Goal: Navigation & Orientation: Find specific page/section

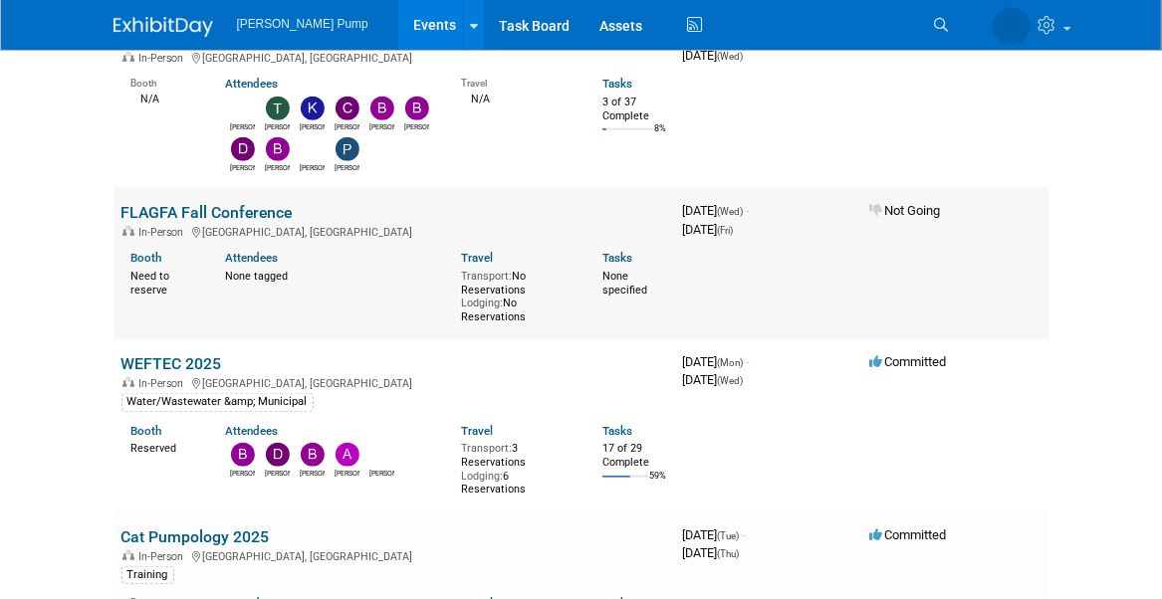
scroll to position [398, 0]
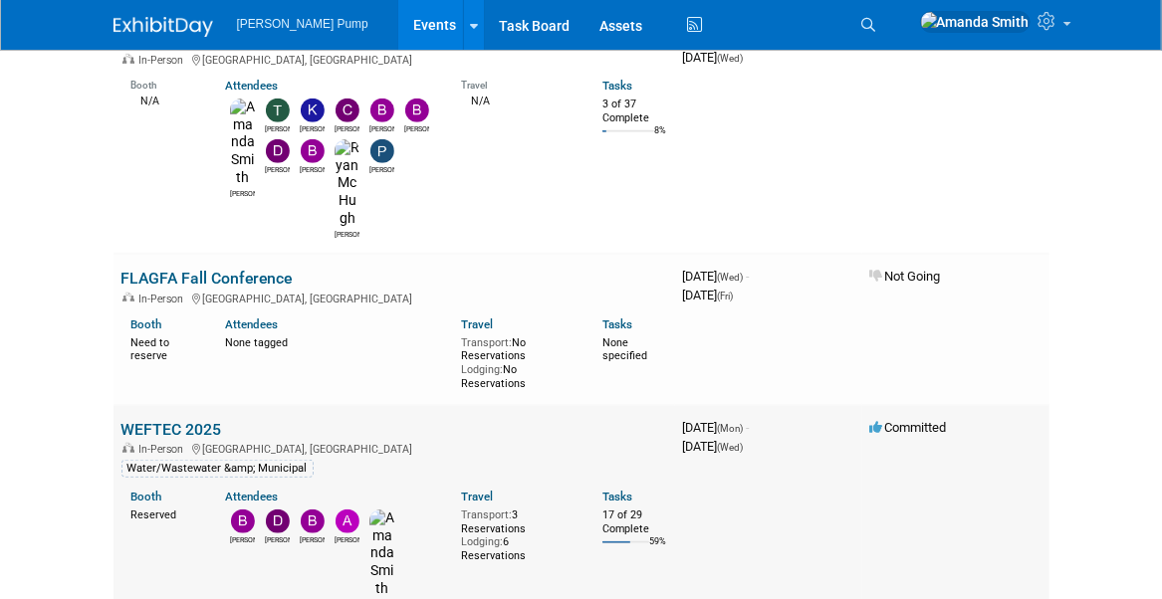
click at [192, 405] on td "WEFTEC 2025 In-Person [GEOGRAPHIC_DATA], [GEOGRAPHIC_DATA] Water/Wastewater &am…" at bounding box center [395, 514] width 562 height 219
click at [192, 420] on link "WEFTEC 2025" at bounding box center [171, 429] width 101 height 19
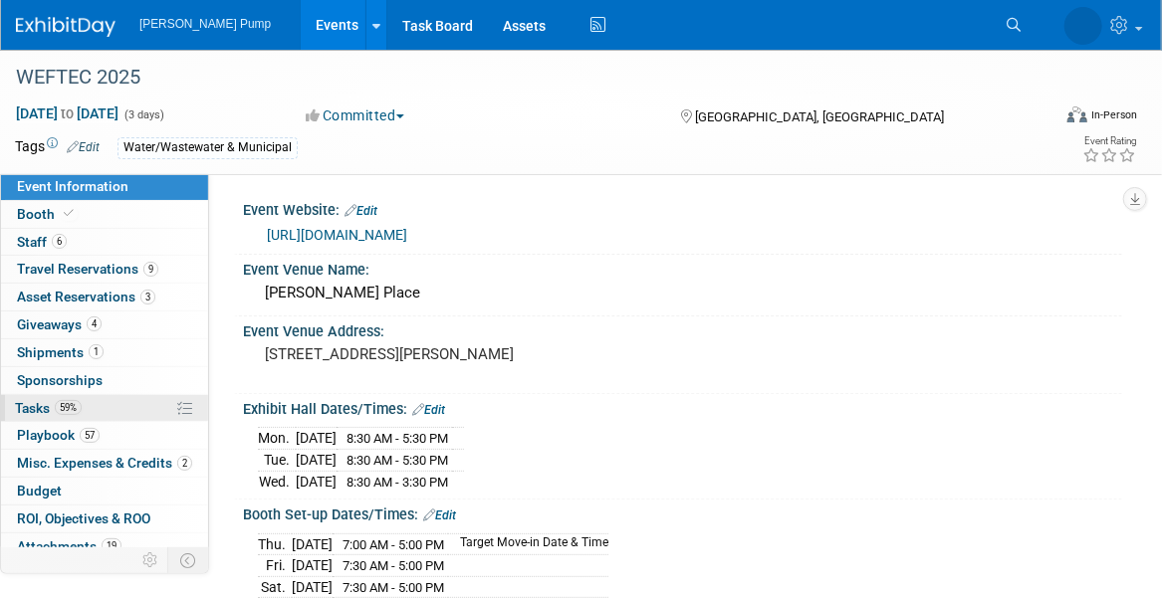
click at [34, 400] on span "Tasks 59%" at bounding box center [48, 408] width 67 height 16
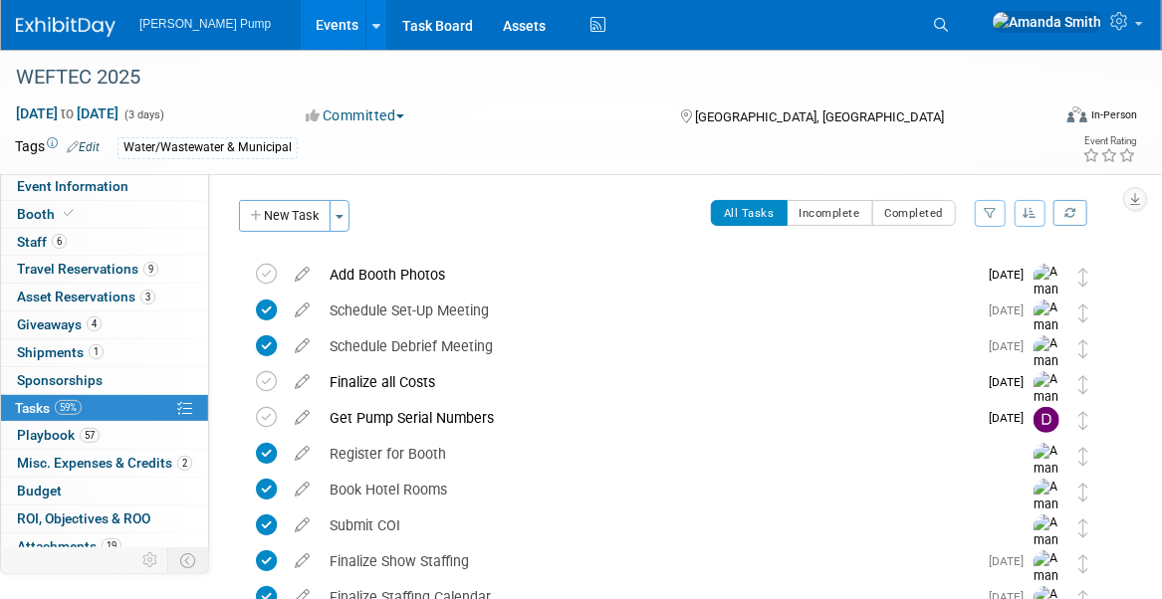
click at [1039, 208] on button "button" at bounding box center [1031, 213] width 32 height 27
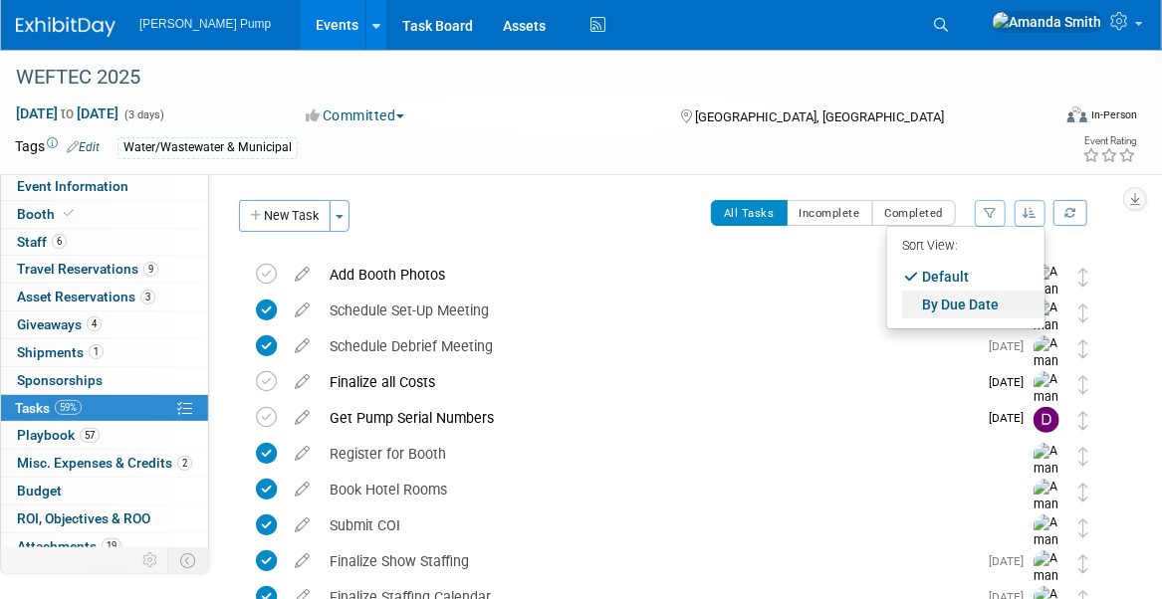
click at [959, 295] on link "By Due Date" at bounding box center [973, 305] width 142 height 28
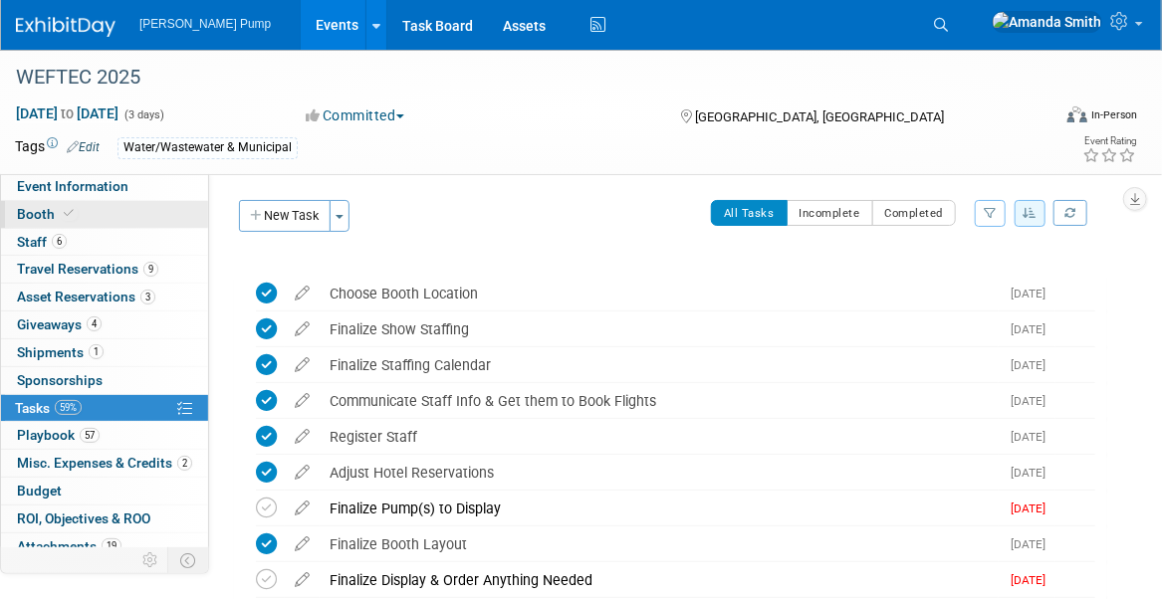
click at [34, 211] on span "Booth" at bounding box center [47, 214] width 61 height 16
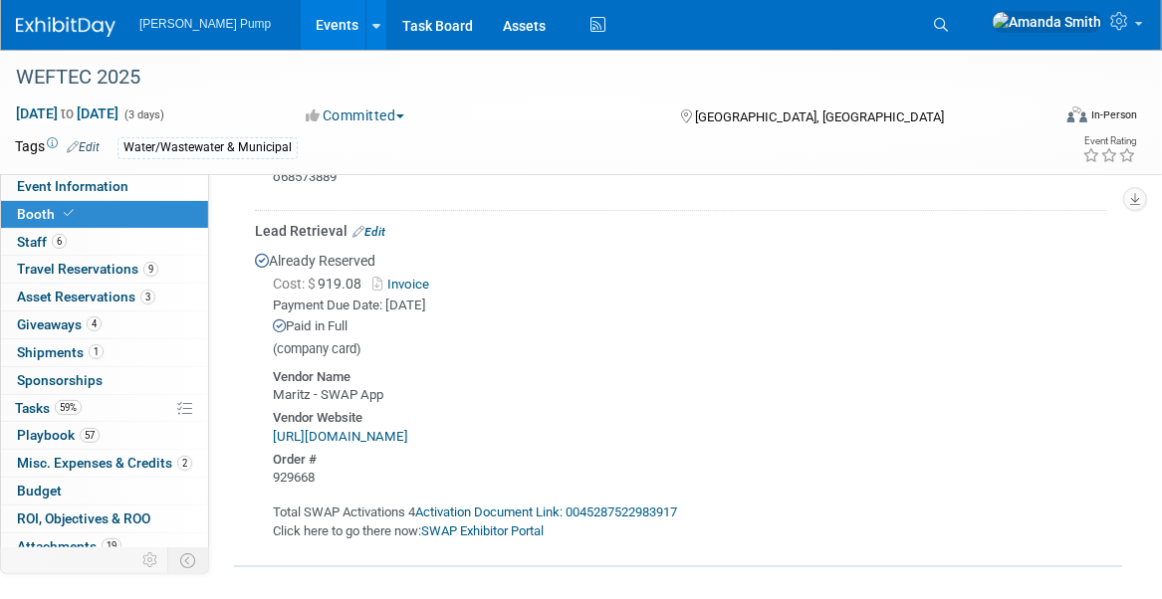
scroll to position [2628, 0]
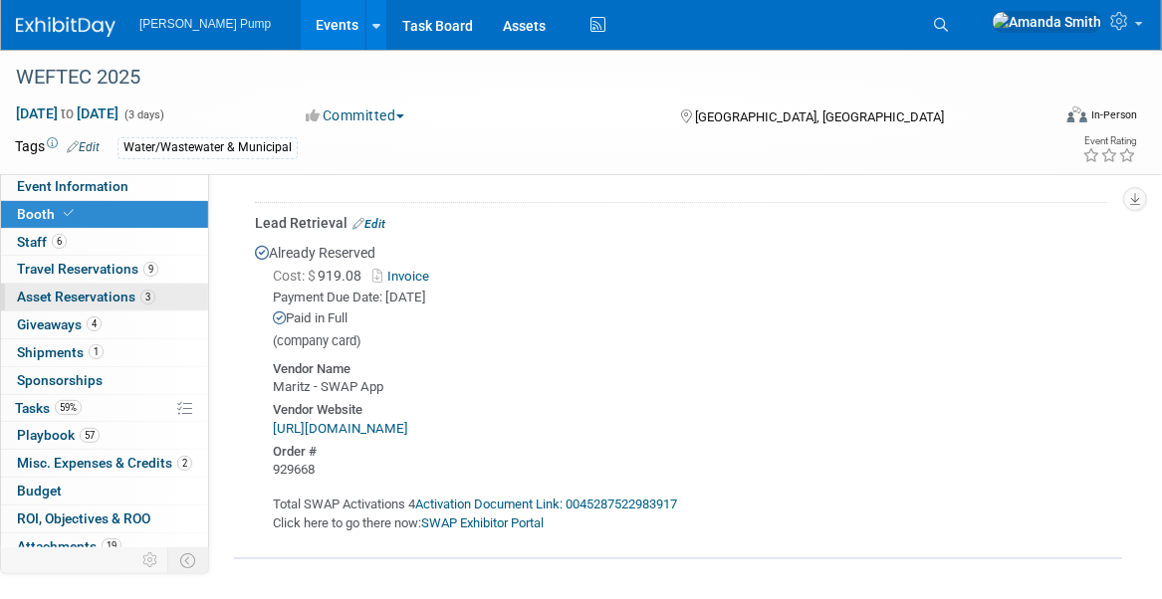
click at [72, 289] on span "Asset Reservations 3" at bounding box center [86, 297] width 138 height 16
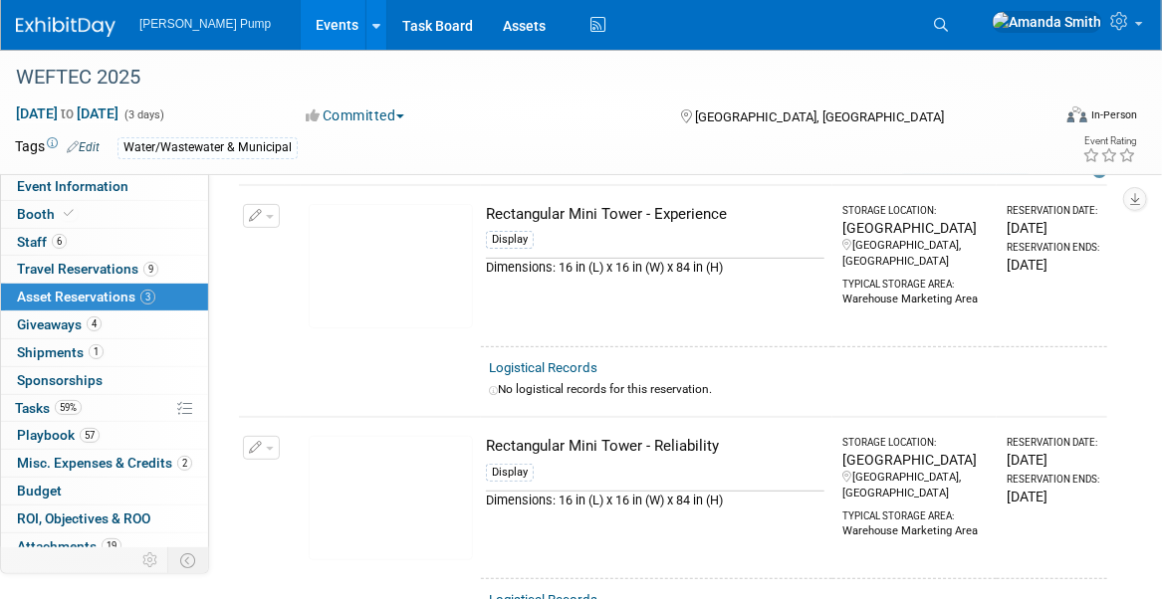
scroll to position [0, 0]
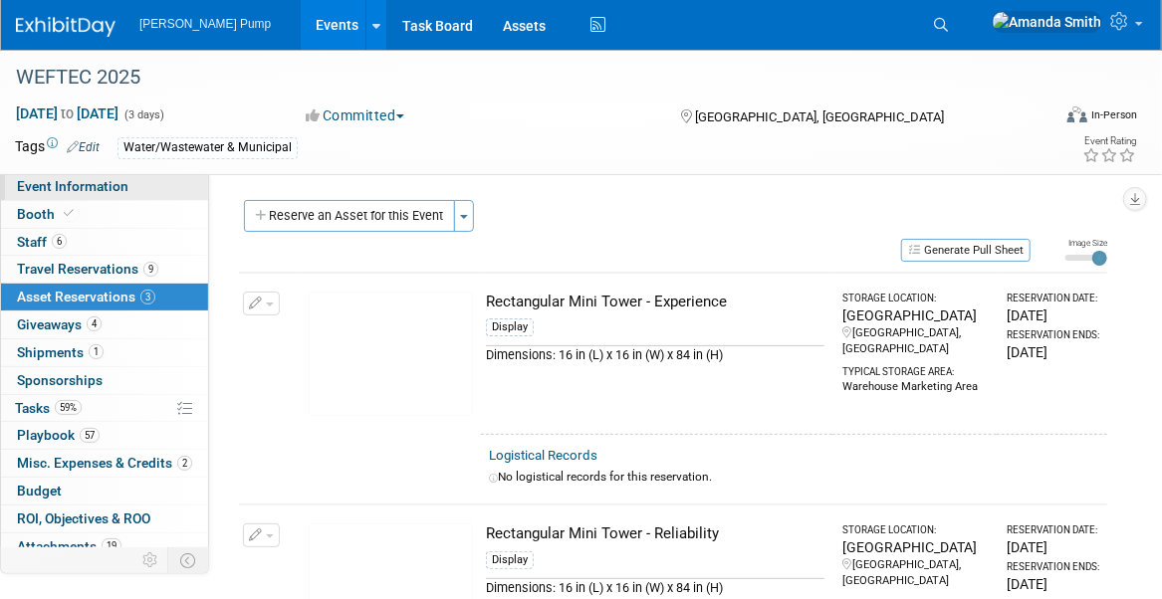
click at [60, 181] on span "Event Information" at bounding box center [73, 186] width 112 height 16
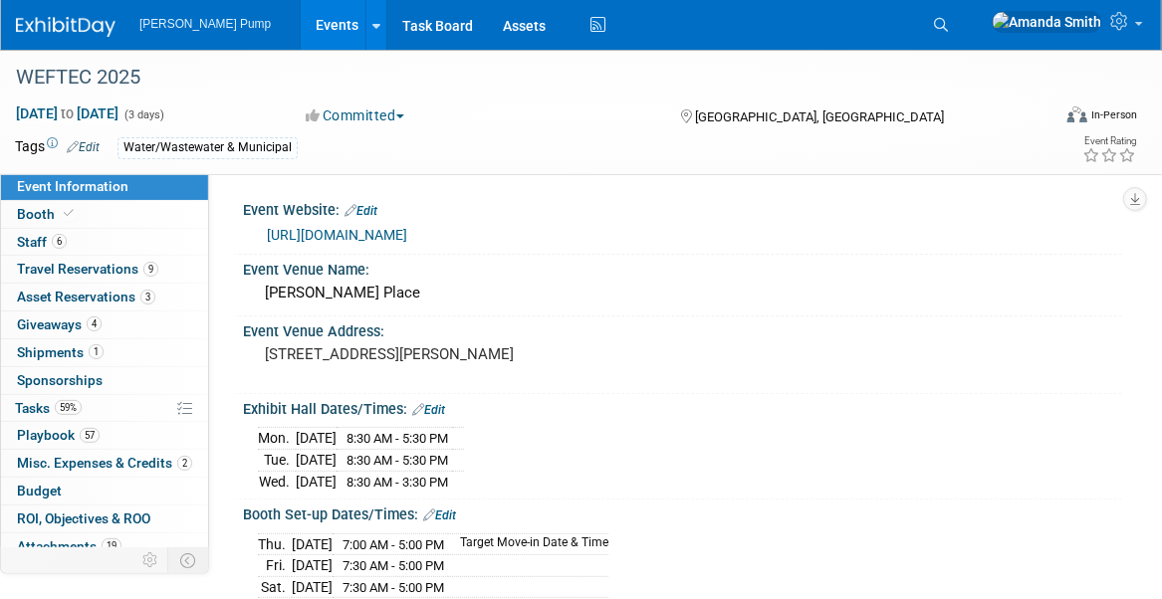
click at [312, 24] on link "Events" at bounding box center [337, 25] width 73 height 50
